Goal: Information Seeking & Learning: Understand process/instructions

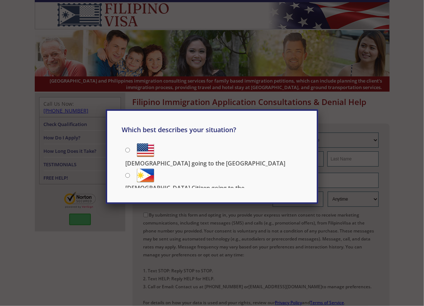
click at [128, 149] on input "Filipino going to the US" at bounding box center [127, 150] width 5 height 5
radio input "true"
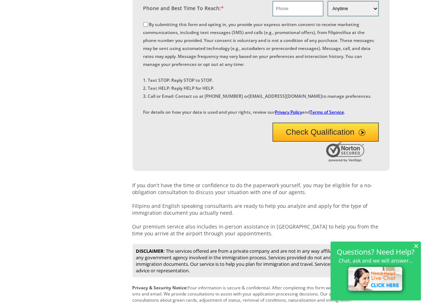
scroll to position [294, 0]
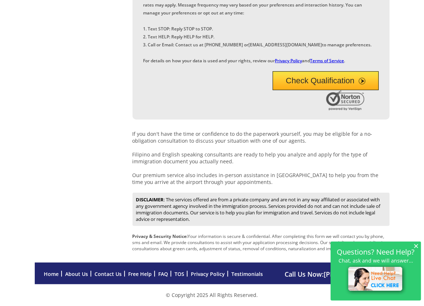
click at [417, 243] on span "×" at bounding box center [415, 245] width 5 height 6
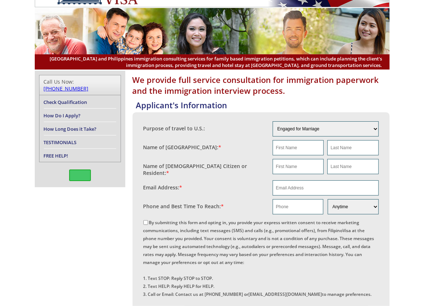
scroll to position [0, 0]
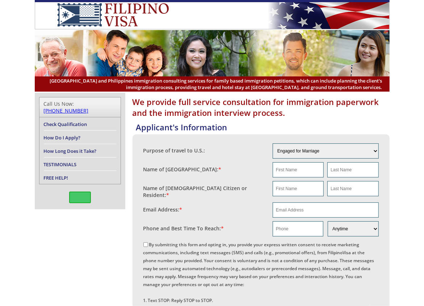
click at [89, 131] on li "How Do I Apply?" at bounding box center [80, 137] width 72 height 13
click at [60, 134] on link "How Do I Apply?" at bounding box center [62, 137] width 37 height 7
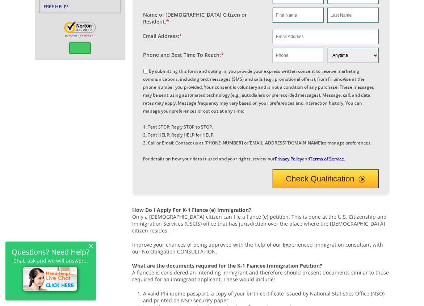
scroll to position [35, 0]
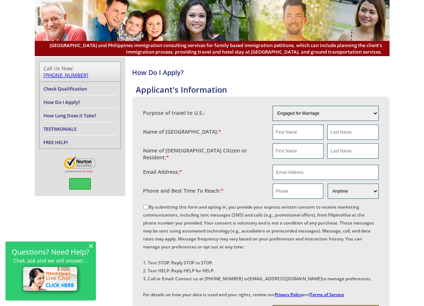
click at [84, 85] on link "Check Qualification" at bounding box center [65, 88] width 43 height 7
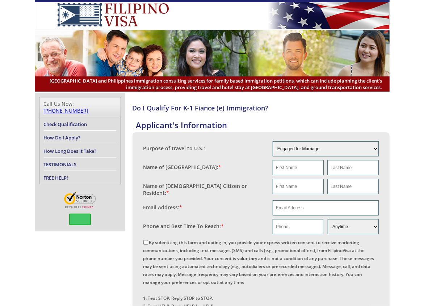
click at [91, 148] on link "How Long Does it Take?" at bounding box center [70, 151] width 53 height 7
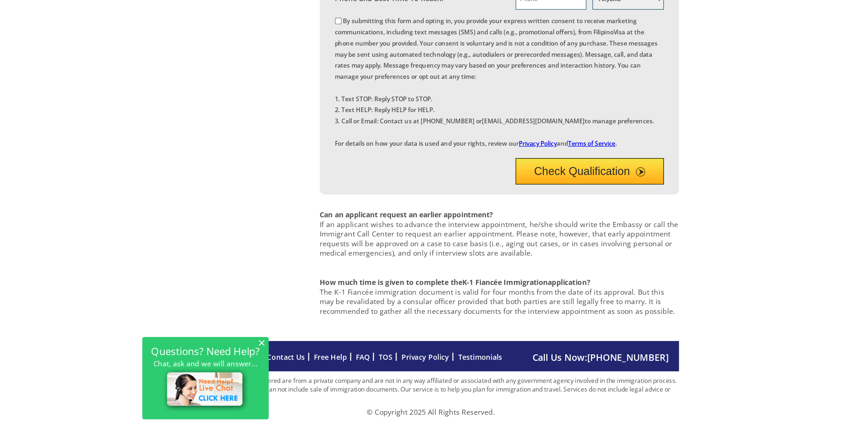
scroll to position [282, 0]
